Goal: Communication & Community: Participate in discussion

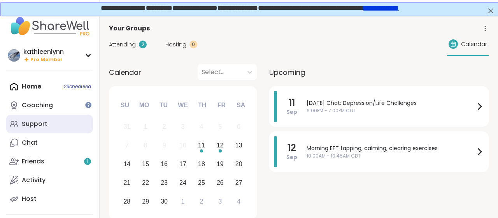
click at [51, 125] on link "Support" at bounding box center [49, 123] width 87 height 19
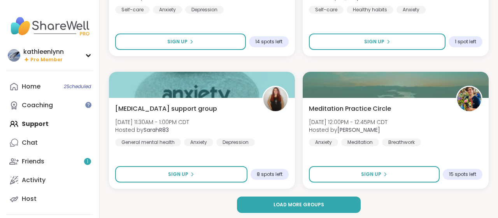
scroll to position [2306, 0]
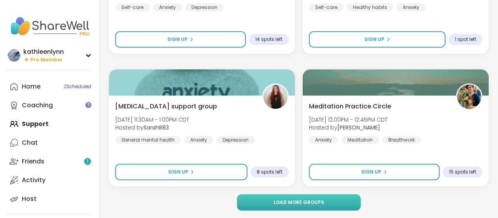
click at [296, 199] on span "Load more groups" at bounding box center [299, 202] width 51 height 7
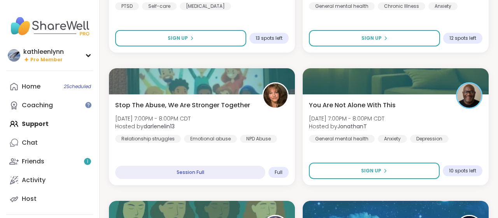
scroll to position [3399, 0]
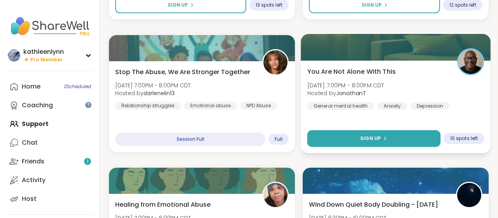
click at [383, 138] on icon at bounding box center [385, 138] width 5 height 5
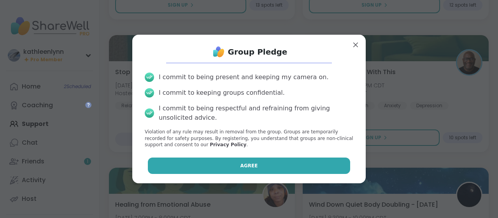
click at [304, 167] on button "Agree" at bounding box center [249, 165] width 203 height 16
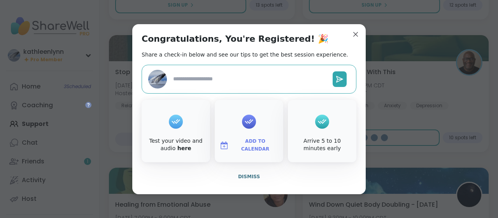
type textarea "*"
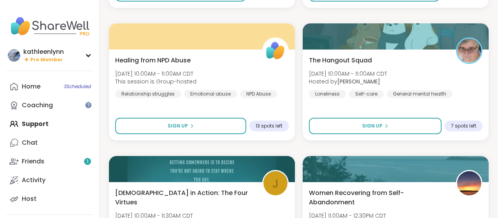
scroll to position [4466, 0]
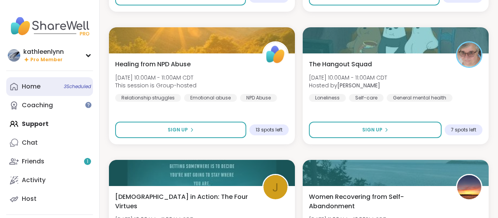
click at [74, 86] on span "3 Scheduled" at bounding box center [77, 86] width 27 height 6
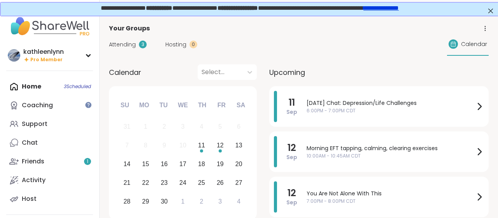
click at [128, 44] on span "Attending" at bounding box center [122, 44] width 27 height 8
